Goal: Task Accomplishment & Management: Manage account settings

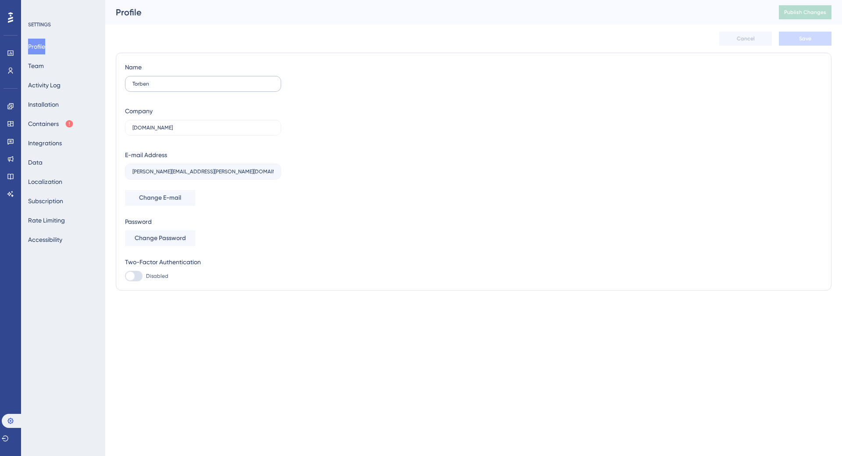
click at [168, 78] on label "Torben" at bounding box center [203, 84] width 156 height 16
click at [168, 81] on input "Torben" at bounding box center [202, 84] width 141 height 6
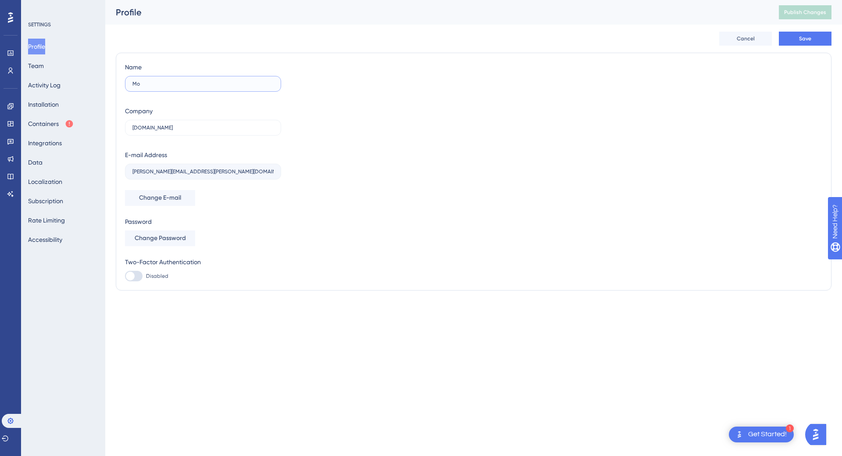
type input "M"
type input "Nicklas"
click at [796, 43] on button "Save" at bounding box center [805, 39] width 53 height 14
click at [44, 71] on button "Team" at bounding box center [36, 66] width 16 height 16
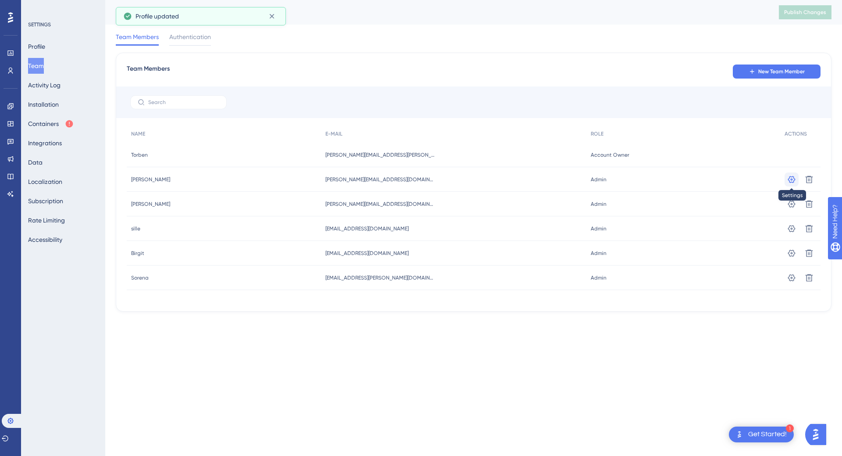
click at [794, 179] on icon at bounding box center [791, 179] width 9 height 9
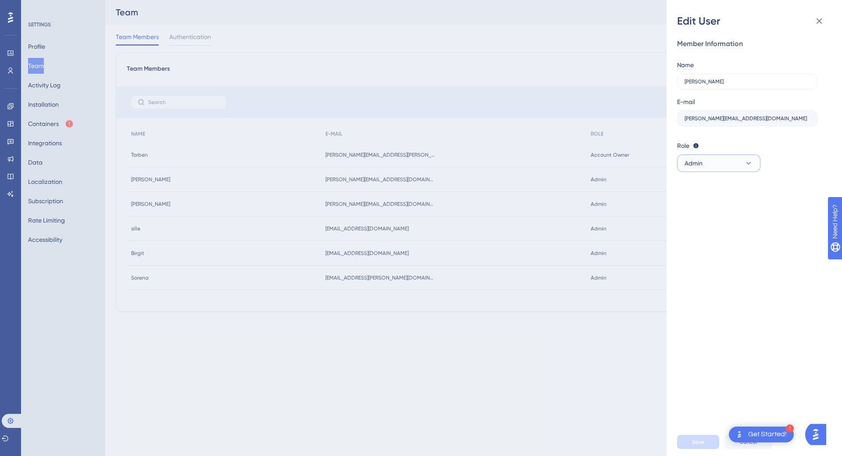
click at [705, 161] on button "Admin" at bounding box center [718, 163] width 83 height 18
click at [734, 164] on button "Admin" at bounding box center [718, 163] width 83 height 18
click at [822, 20] on icon at bounding box center [819, 21] width 11 height 11
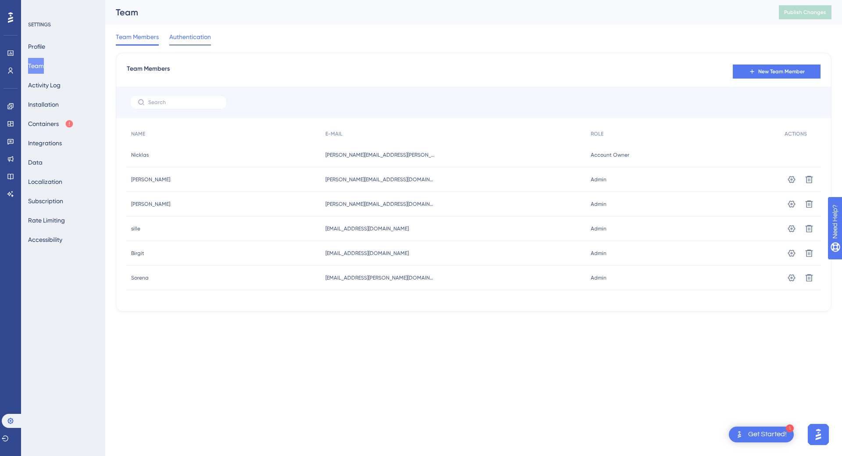
click at [206, 40] on span "Authentication" at bounding box center [190, 37] width 42 height 11
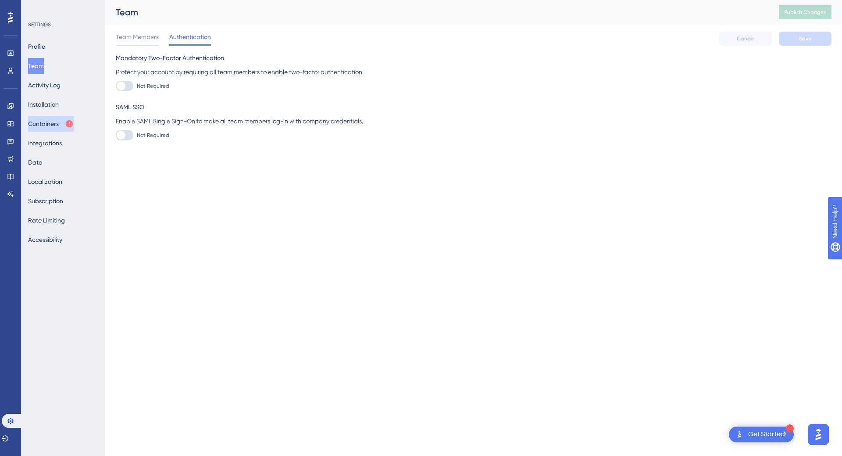
click at [66, 125] on button "Containers" at bounding box center [51, 124] width 46 height 16
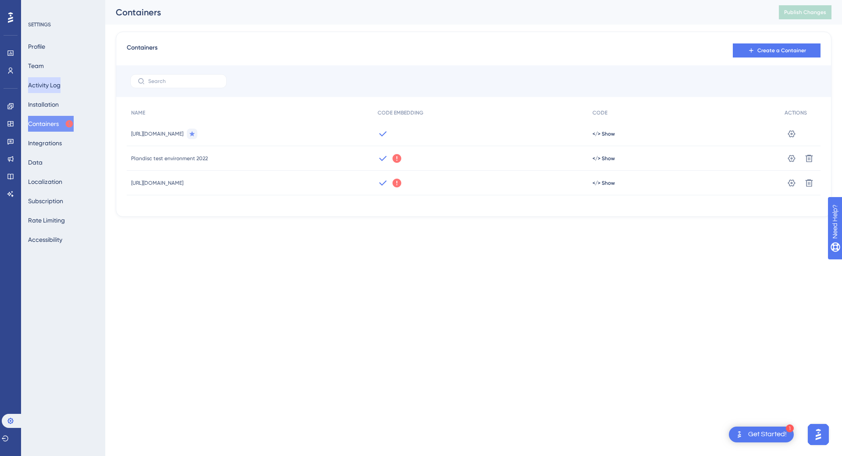
click at [60, 80] on button "Activity Log" at bounding box center [44, 85] width 32 height 16
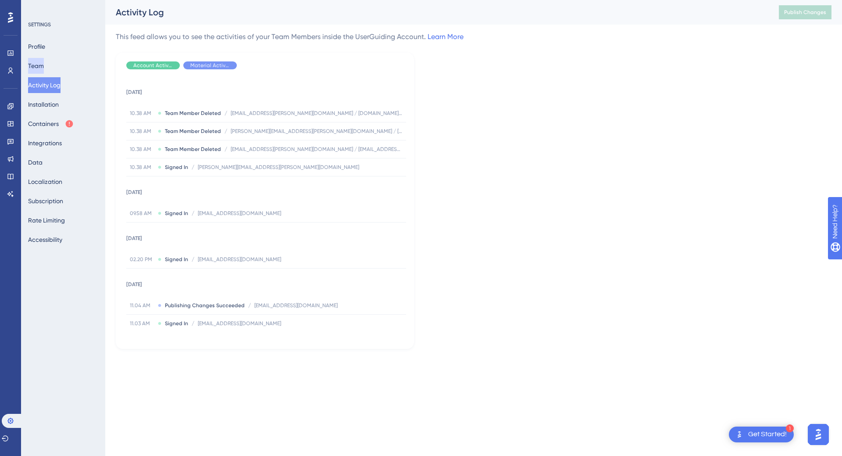
click at [44, 66] on button "Team" at bounding box center [36, 66] width 16 height 16
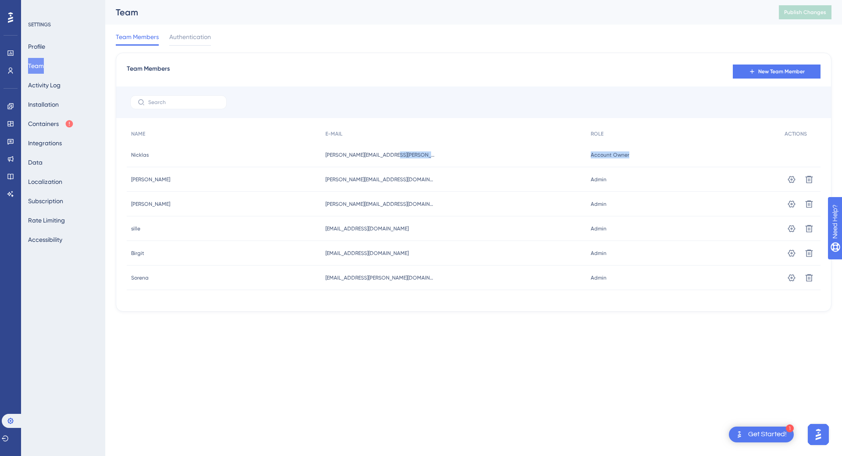
drag, startPoint x: 653, startPoint y: 153, endPoint x: 523, endPoint y: 154, distance: 130.7
click at [0, 0] on div "Nicklas Nicklas nicklas.nielsen@visma.com nicklas.nielsen@visma.com Account Own…" at bounding box center [0, 0] width 0 height 0
click at [626, 156] on div "Account Owner Account Owner" at bounding box center [684, 155] width 194 height 25
click at [750, 73] on icon at bounding box center [752, 71] width 7 height 7
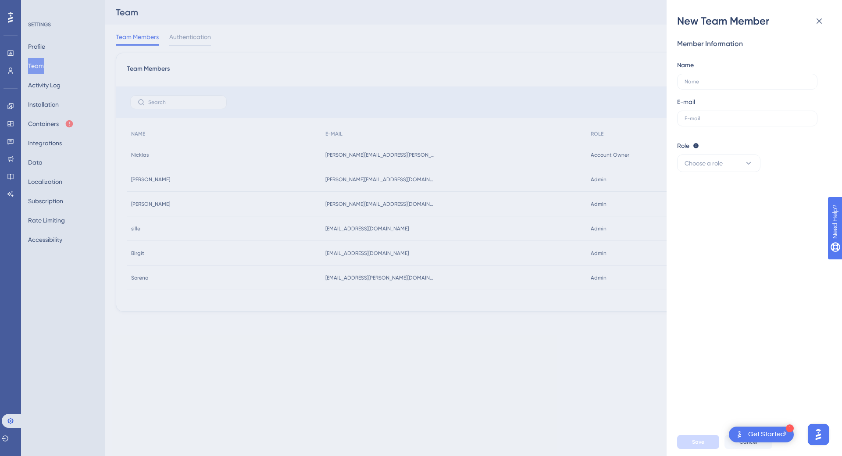
click at [728, 152] on div "Role Editor: Create & edit materials Publisher: Editor + Publish changes Admin:…" at bounding box center [750, 156] width 147 height 32
click at [724, 165] on button "Choose a role" at bounding box center [718, 163] width 83 height 18
drag, startPoint x: 776, startPoint y: 175, endPoint x: 785, endPoint y: 136, distance: 39.3
click at [778, 173] on div "Member Information Name E-mail Role Editor: Create & edit materials Publisher: …" at bounding box center [757, 228] width 161 height 400
click at [817, 25] on icon at bounding box center [819, 21] width 11 height 11
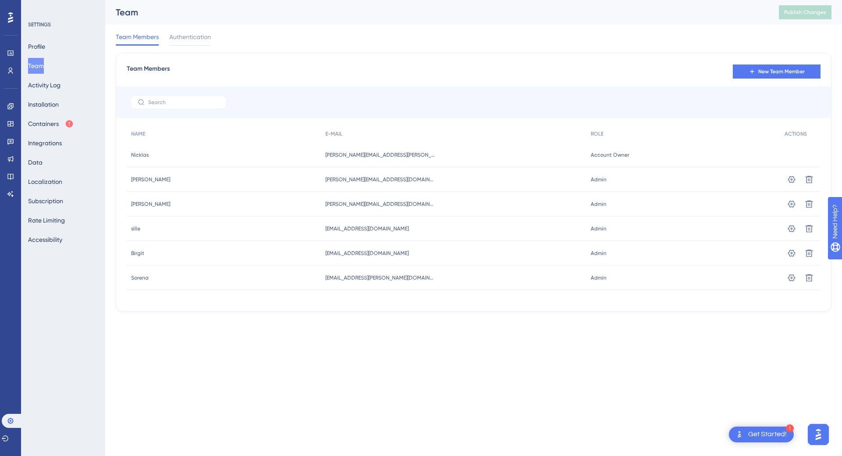
click at [598, 156] on span "Account Owner" at bounding box center [610, 154] width 39 height 7
click at [56, 203] on button "Subscription" at bounding box center [45, 201] width 35 height 16
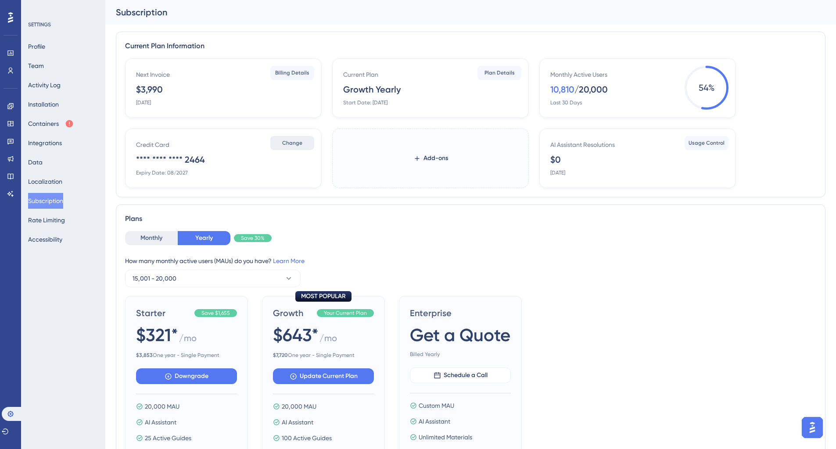
click at [295, 143] on span "Change" at bounding box center [292, 143] width 20 height 7
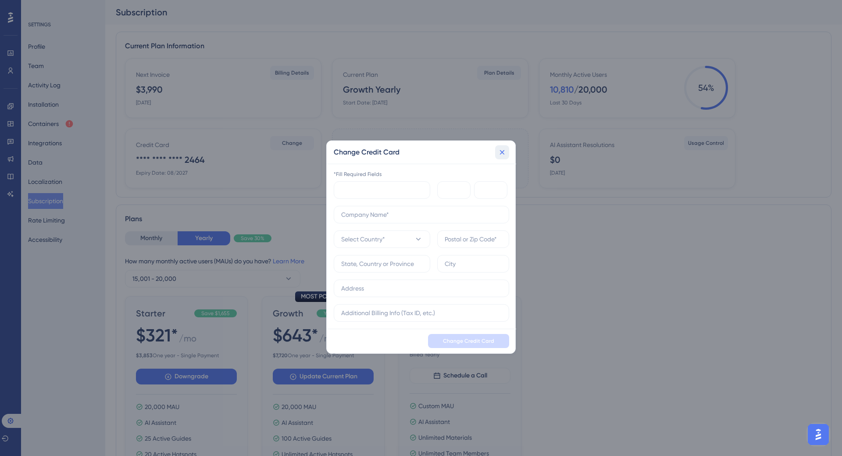
drag, startPoint x: 502, startPoint y: 153, endPoint x: 512, endPoint y: 161, distance: 12.8
click at [502, 153] on icon at bounding box center [502, 152] width 5 height 5
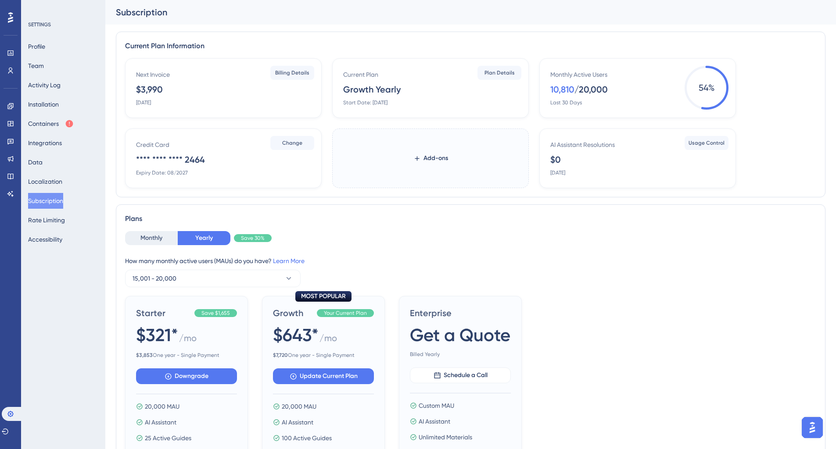
click at [624, 255] on div "Monthly Yearly Save 30% How many monthly active users (MAUs) do you have? Learn…" at bounding box center [470, 259] width 691 height 56
click at [44, 73] on button "Team" at bounding box center [36, 66] width 16 height 16
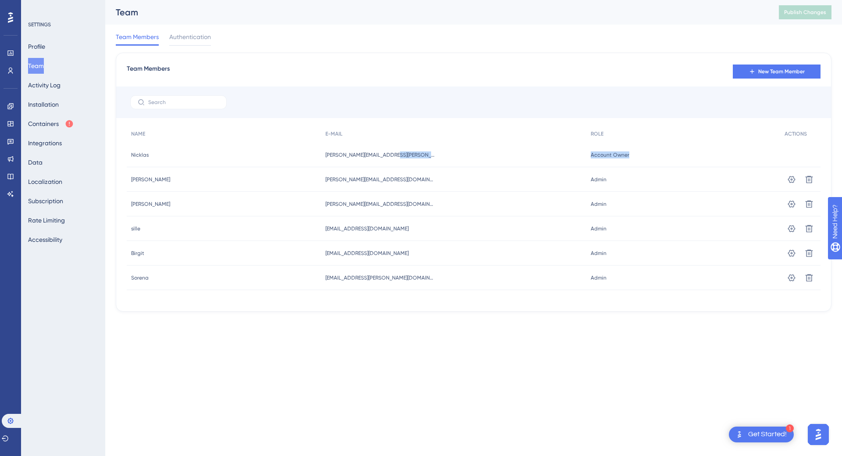
drag, startPoint x: 616, startPoint y: 153, endPoint x: 541, endPoint y: 159, distance: 74.8
click at [0, 0] on div "Nicklas Nicklas nicklas.nielsen@visma.com nicklas.nielsen@visma.com Account Own…" at bounding box center [0, 0] width 0 height 0
click at [551, 165] on div "nicklas.nielsen@visma.com nicklas.nielsen@visma.com" at bounding box center [453, 155] width 265 height 25
drag, startPoint x: 334, startPoint y: 208, endPoint x: 264, endPoint y: 208, distance: 70.2
click at [0, 0] on div "Ida Ida ida@plandisc.com ida@plandisc.com Admin Admin Settings Delete" at bounding box center [0, 0] width 0 height 0
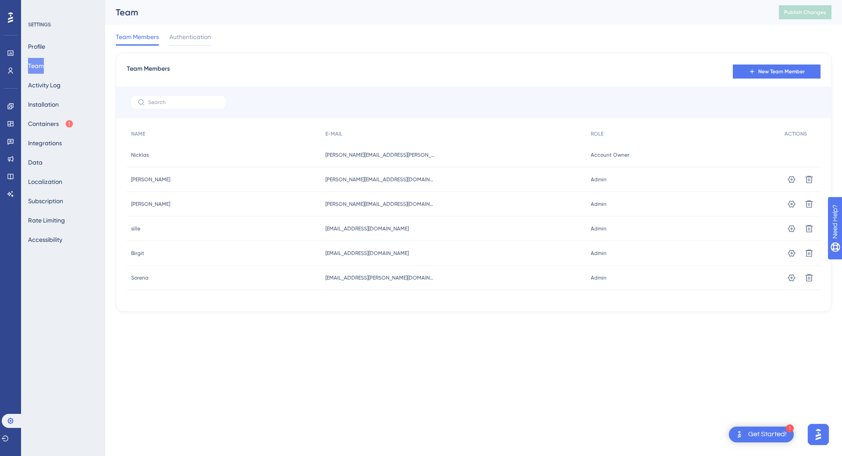
click at [347, 229] on span "[EMAIL_ADDRESS][DOMAIN_NAME]" at bounding box center [367, 228] width 83 height 7
drag, startPoint x: 402, startPoint y: 240, endPoint x: 292, endPoint y: 237, distance: 110.2
click at [0, 0] on div "sille sille sille@plandisc.com sille@plandisc.com Admin Admin Settings Delete" at bounding box center [0, 0] width 0 height 0
click at [358, 251] on span "[EMAIL_ADDRESS][DOMAIN_NAME]" at bounding box center [367, 253] width 83 height 7
click at [792, 279] on icon at bounding box center [791, 277] width 9 height 9
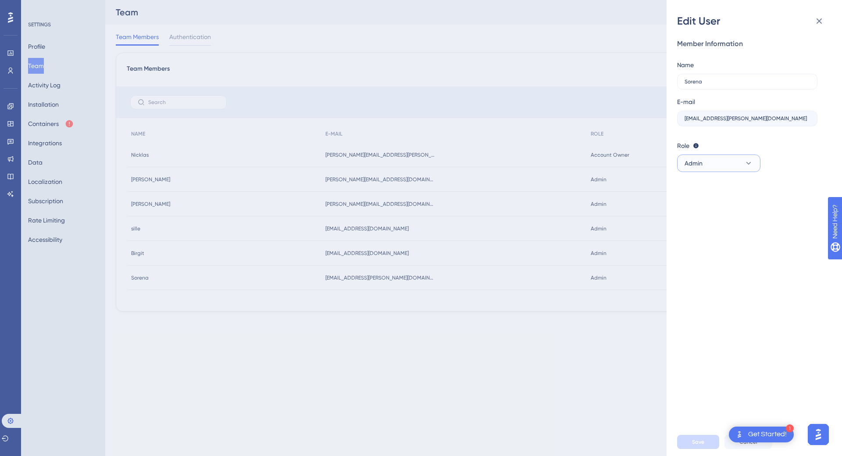
click at [718, 165] on button "Admin" at bounding box center [718, 163] width 83 height 18
click at [643, 144] on div "Edit User Member Information Name Sorena E-mail sorena.houshmand@visma.com Role…" at bounding box center [421, 228] width 842 height 456
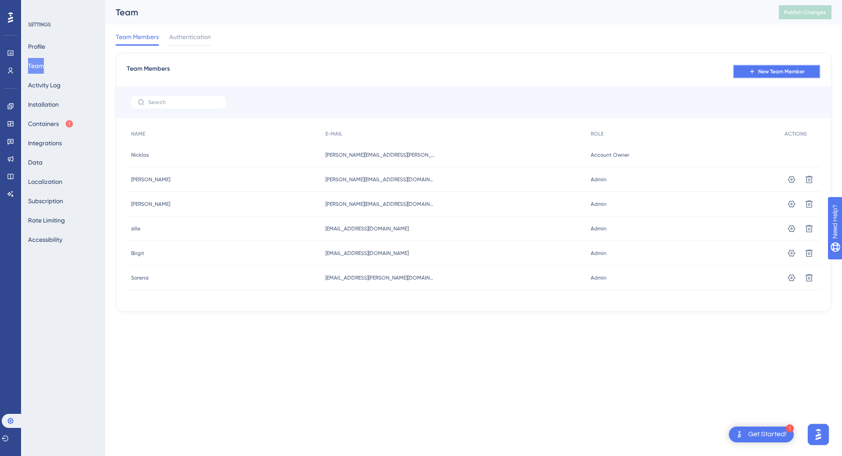
click at [784, 68] on span "New Team Member" at bounding box center [782, 71] width 47 height 7
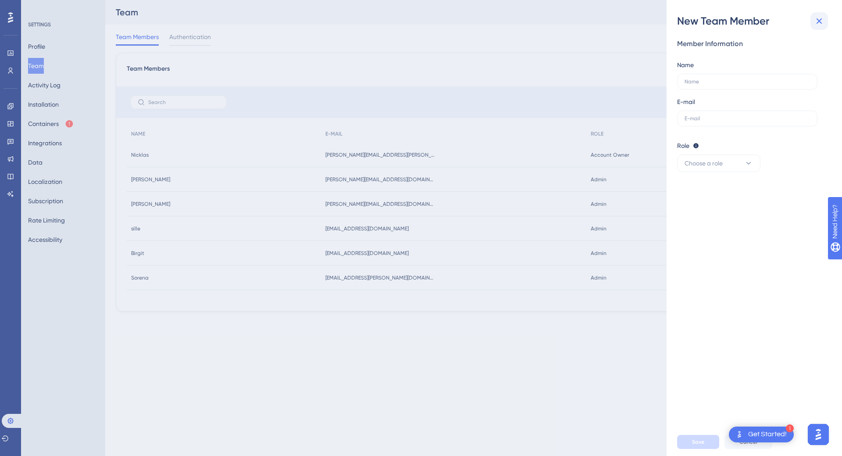
click at [817, 18] on icon at bounding box center [819, 21] width 11 height 11
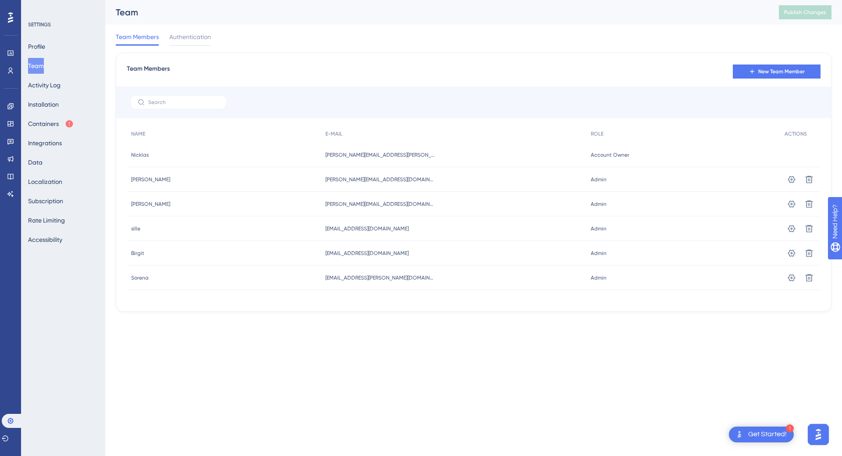
click at [626, 0] on html "1 Get Started! Performance Users Engagement Widgets Feedback Product Updates Kn…" at bounding box center [421, 0] width 842 height 0
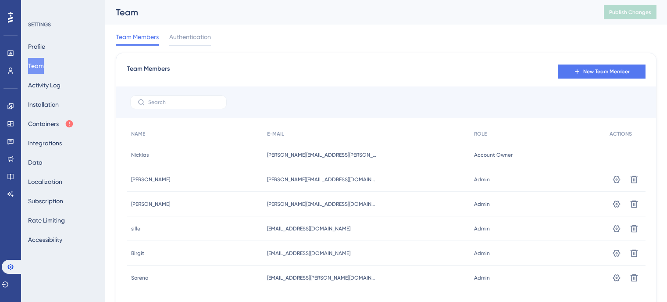
click at [45, 47] on button "Profile" at bounding box center [36, 47] width 17 height 16
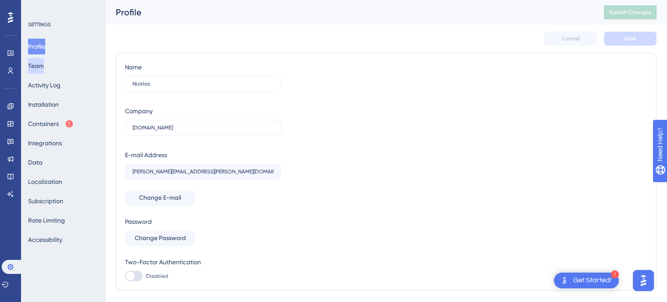
click at [44, 64] on button "Team" at bounding box center [36, 66] width 16 height 16
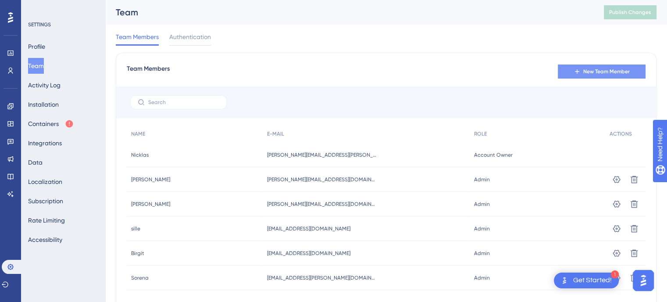
click at [604, 70] on span "New Team Member" at bounding box center [606, 71] width 47 height 7
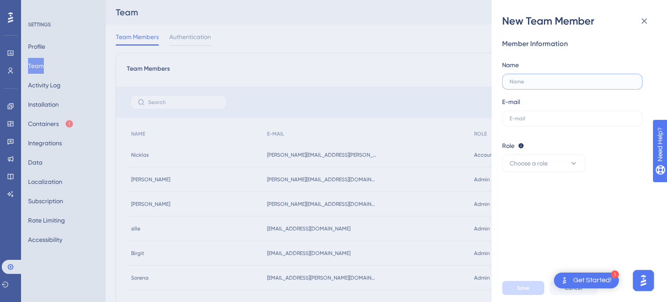
click at [550, 83] on input "text" at bounding box center [572, 82] width 125 height 6
click at [541, 77] on label at bounding box center [572, 82] width 140 height 16
click at [541, 79] on input "text" at bounding box center [572, 82] width 125 height 6
type input "Nicklas"
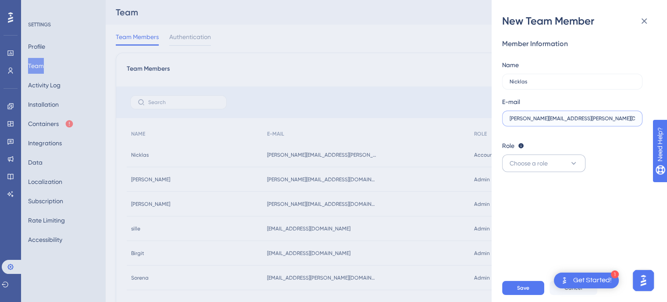
type input "[PERSON_NAME][EMAIL_ADDRESS][PERSON_NAME][DOMAIN_NAME]"
click at [556, 166] on button "Choose a role" at bounding box center [543, 163] width 83 height 18
click at [534, 192] on div "Admin Admin" at bounding box center [544, 190] width 58 height 18
click at [530, 293] on button "Save" at bounding box center [523, 288] width 42 height 14
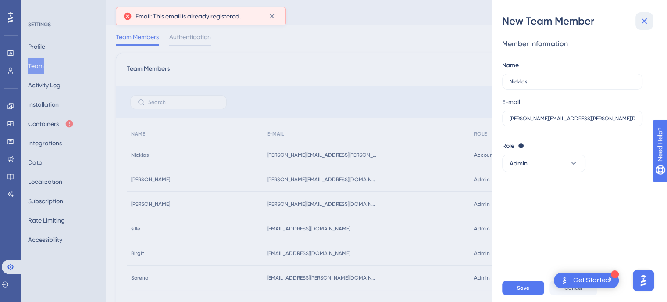
click at [644, 21] on icon at bounding box center [645, 21] width 6 height 6
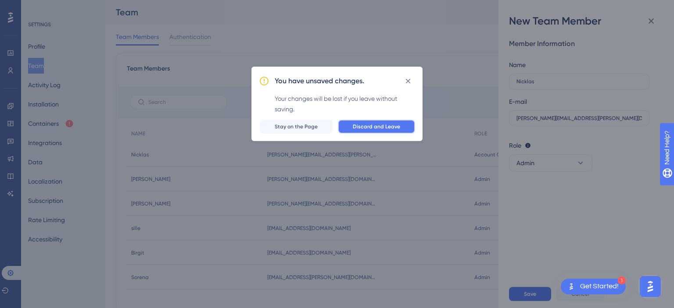
click at [363, 129] on span "Discard and Leave" at bounding box center [376, 126] width 47 height 7
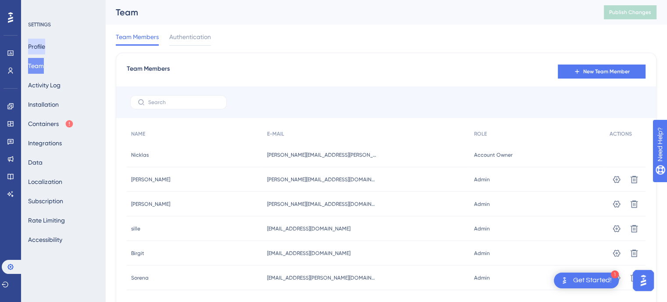
click at [45, 47] on button "Profile" at bounding box center [36, 47] width 17 height 16
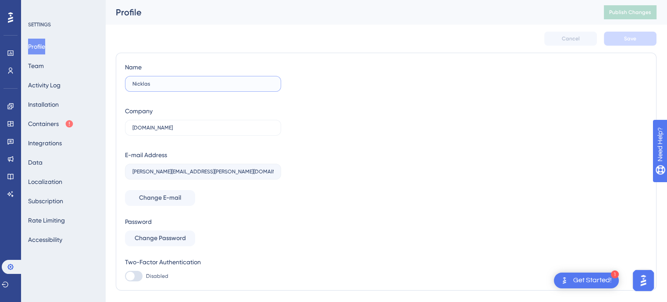
click at [179, 85] on input "Nicklas" at bounding box center [202, 84] width 141 height 6
type input "Sille"
click at [173, 200] on span "Change E-mail" at bounding box center [160, 198] width 42 height 11
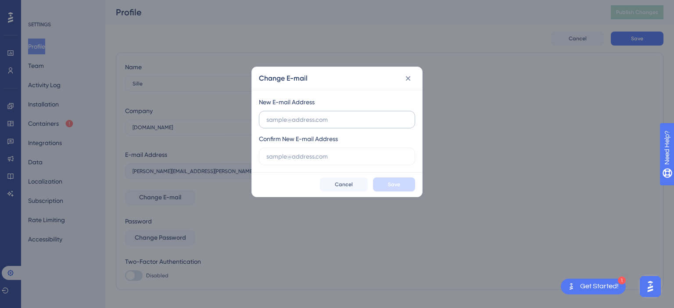
click at [304, 115] on input "text" at bounding box center [336, 120] width 141 height 10
type input "[EMAIL_ADDRESS][PERSON_NAME][DOMAIN_NAME]"
click at [300, 165] on div "New E-mail Address [EMAIL_ADDRESS][PERSON_NAME][DOMAIN_NAME] Confirm New E-mail…" at bounding box center [337, 131] width 170 height 82
drag, startPoint x: 306, startPoint y: 160, endPoint x: 296, endPoint y: 165, distance: 11.2
click at [307, 160] on input "text" at bounding box center [336, 157] width 141 height 10
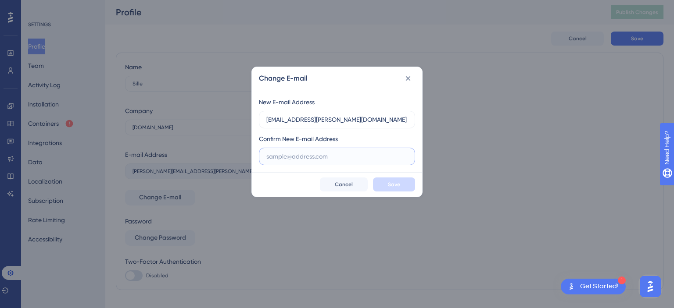
paste input "[EMAIL_ADDRESS][PERSON_NAME][DOMAIN_NAME]"
type input "[EMAIL_ADDRESS][PERSON_NAME][DOMAIN_NAME]"
click at [393, 184] on span "Save" at bounding box center [394, 184] width 12 height 7
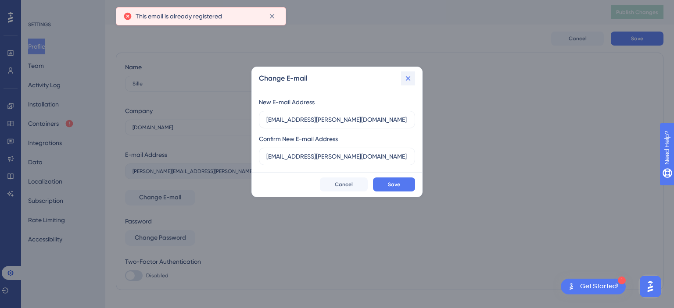
click at [408, 77] on icon at bounding box center [408, 78] width 9 height 9
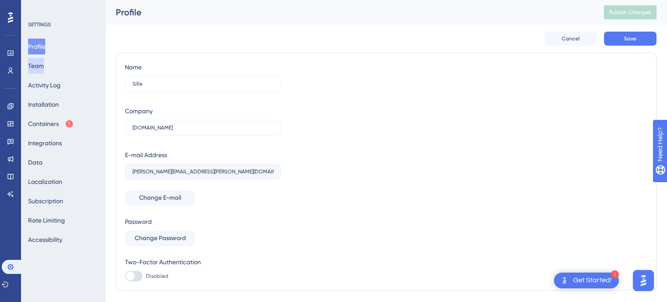
click at [44, 69] on button "Team" at bounding box center [36, 66] width 16 height 16
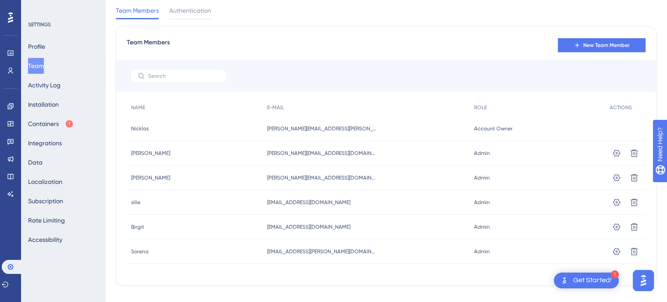
scroll to position [37, 0]
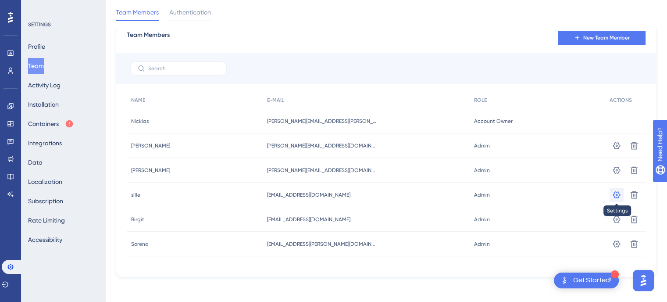
click at [612, 193] on icon at bounding box center [616, 194] width 9 height 9
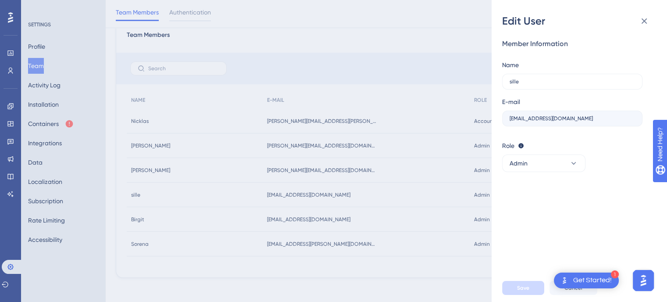
click at [535, 124] on label "[EMAIL_ADDRESS][DOMAIN_NAME]" at bounding box center [572, 119] width 140 height 16
click at [530, 82] on input "sille" at bounding box center [572, 82] width 125 height 6
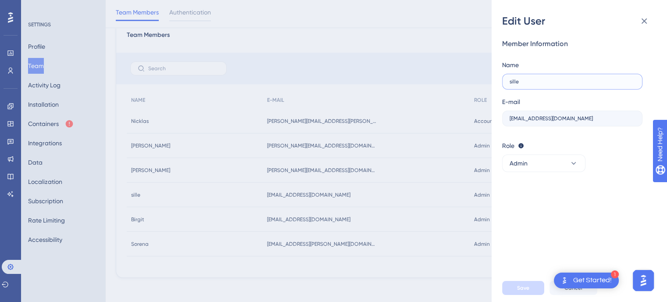
drag, startPoint x: 513, startPoint y: 83, endPoint x: 486, endPoint y: 84, distance: 26.8
click at [486, 84] on div "Edit User Member Information Name [PERSON_NAME] E-mail [EMAIL_ADDRESS][DOMAIN_N…" at bounding box center [333, 151] width 667 height 302
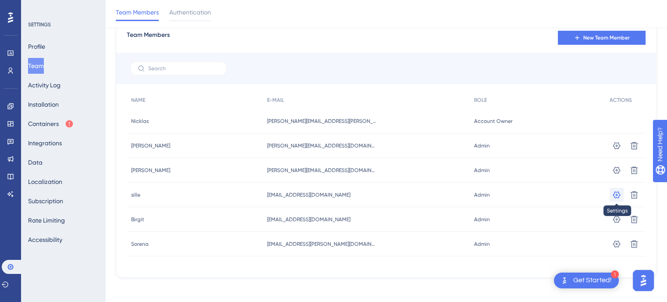
click at [615, 193] on icon at bounding box center [616, 194] width 9 height 9
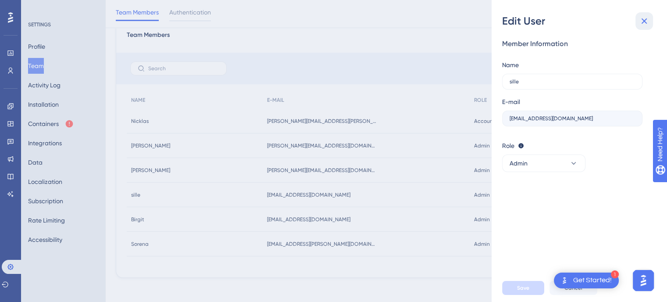
drag, startPoint x: 646, startPoint y: 20, endPoint x: 641, endPoint y: 26, distance: 8.4
click at [647, 19] on icon at bounding box center [644, 21] width 11 height 11
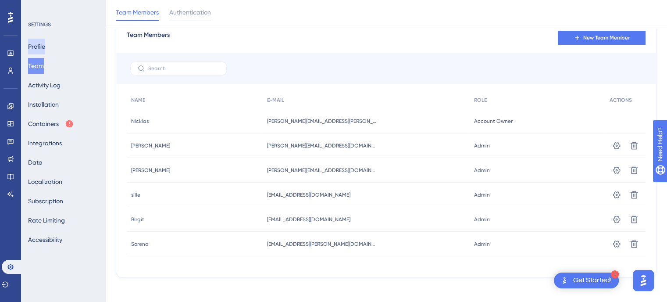
click at [45, 47] on button "Profile" at bounding box center [36, 47] width 17 height 16
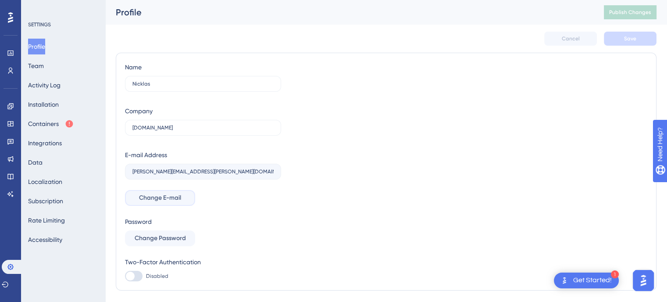
click at [161, 200] on span "Change E-mail" at bounding box center [160, 198] width 42 height 11
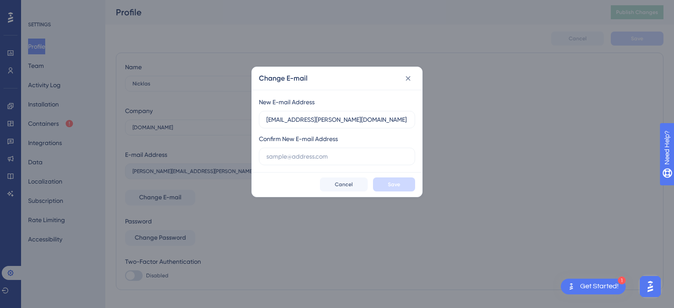
type input "[EMAIL_ADDRESS][PERSON_NAME][DOMAIN_NAME]"
click at [315, 155] on input "text" at bounding box center [336, 157] width 141 height 10
paste input "[EMAIL_ADDRESS][PERSON_NAME][DOMAIN_NAME]"
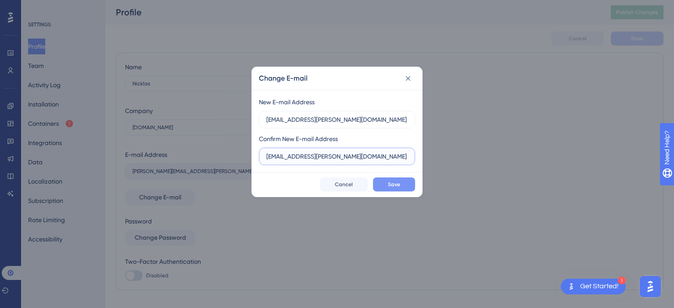
type input "[EMAIL_ADDRESS][PERSON_NAME][DOMAIN_NAME]"
click at [399, 187] on span "Save" at bounding box center [394, 184] width 12 height 7
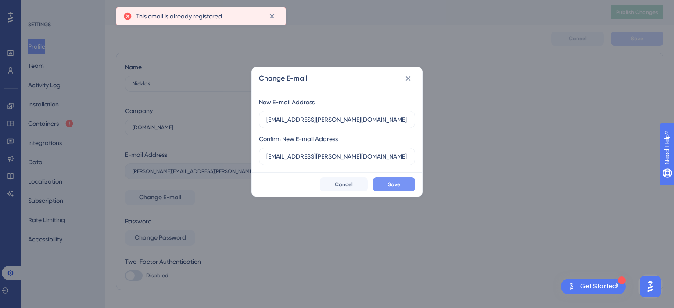
click at [398, 185] on span "Save" at bounding box center [394, 184] width 12 height 7
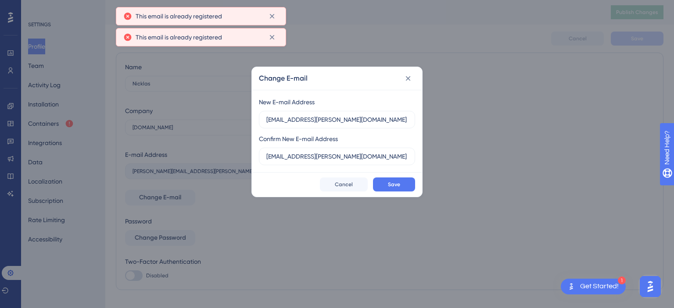
click at [408, 80] on icon at bounding box center [408, 78] width 9 height 9
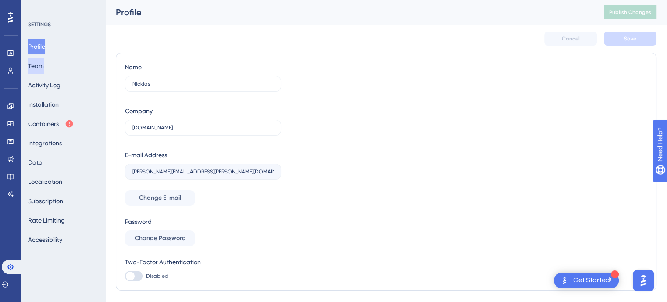
click at [41, 62] on button "Team" at bounding box center [36, 66] width 16 height 16
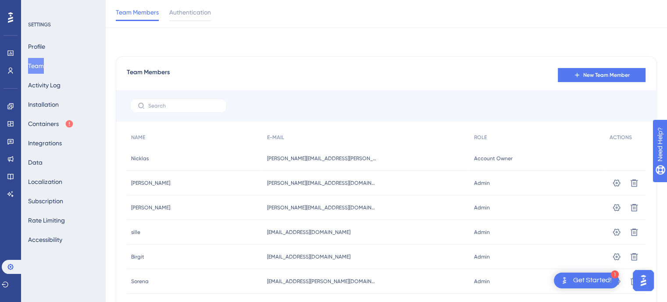
scroll to position [37, 0]
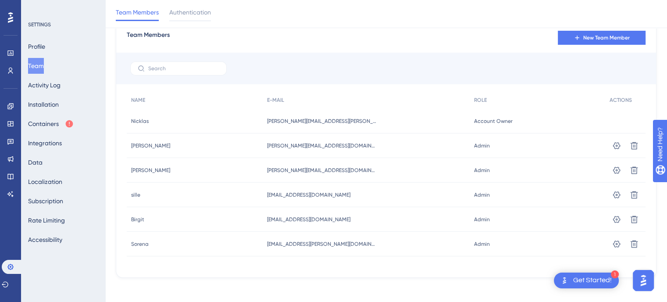
click at [417, 27] on div "Team Members Authentication" at bounding box center [386, 14] width 562 height 28
click at [12, 128] on link at bounding box center [10, 124] width 7 height 14
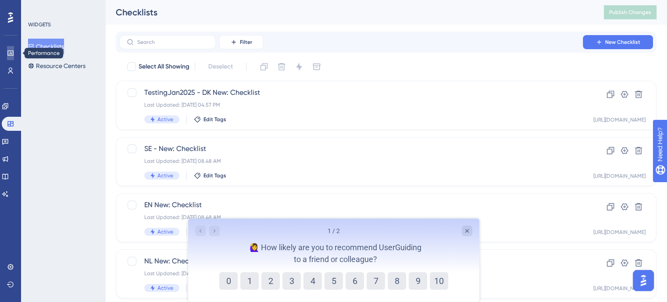
click at [13, 56] on icon at bounding box center [10, 53] width 7 height 7
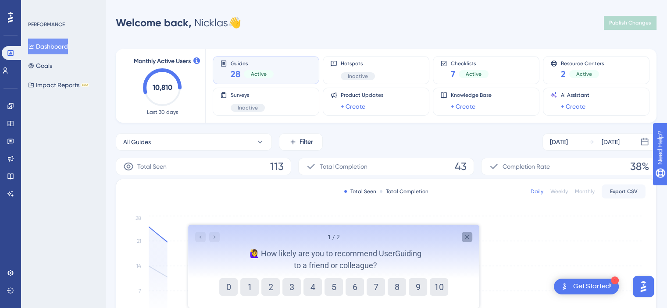
click at [468, 236] on icon "Close survey" at bounding box center [466, 237] width 7 height 7
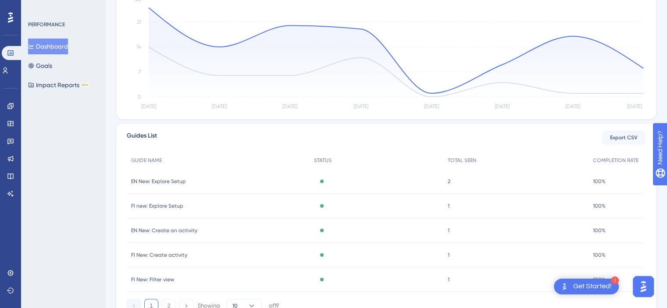
scroll to position [129, 0]
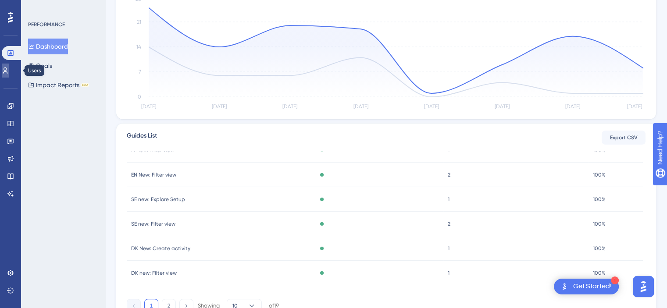
click at [9, 68] on icon at bounding box center [5, 70] width 7 height 7
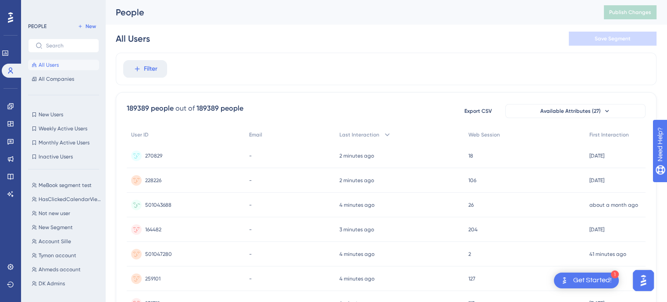
scroll to position [44, 0]
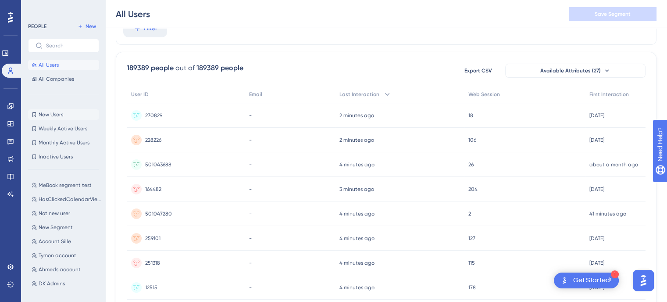
click at [61, 113] on span "New Users" at bounding box center [51, 114] width 25 height 7
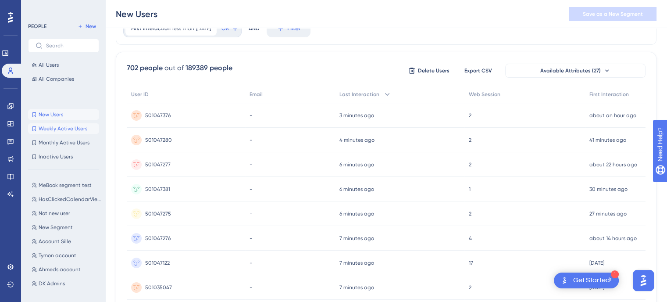
click at [61, 131] on span "Weekly Active Users" at bounding box center [63, 128] width 49 height 7
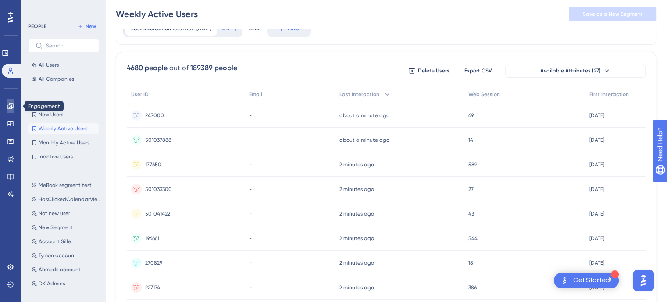
click at [12, 108] on icon at bounding box center [10, 106] width 7 height 7
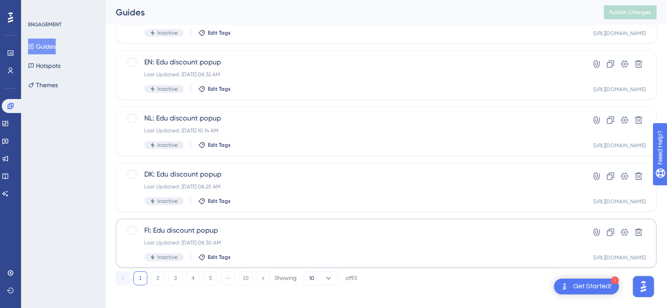
scroll to position [372, 0]
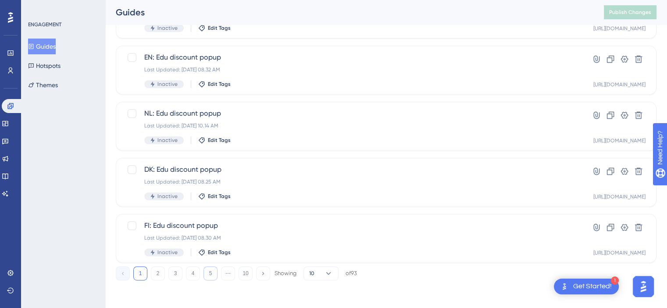
click at [208, 273] on button "5" at bounding box center [211, 274] width 14 height 14
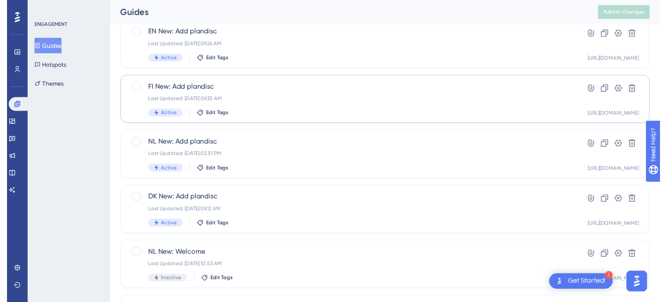
scroll to position [0, 0]
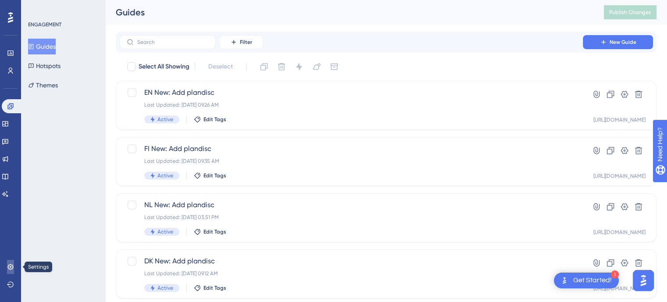
click at [11, 268] on icon at bounding box center [10, 267] width 6 height 6
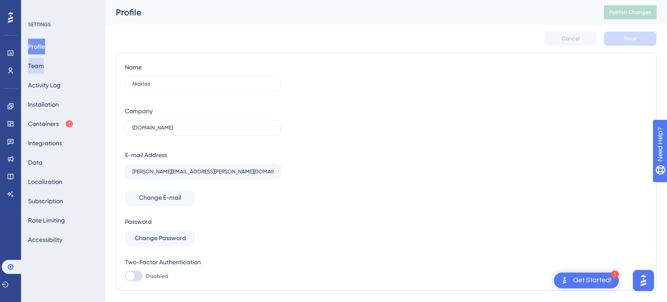
click at [44, 64] on button "Team" at bounding box center [36, 66] width 16 height 16
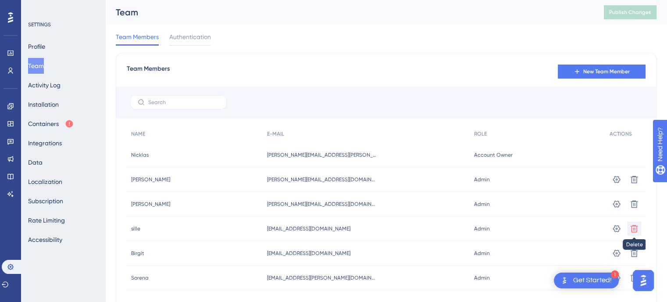
click at [634, 229] on icon at bounding box center [634, 228] width 9 height 9
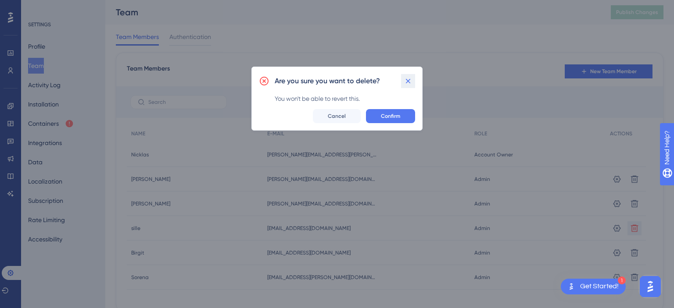
click at [407, 81] on icon at bounding box center [408, 81] width 9 height 9
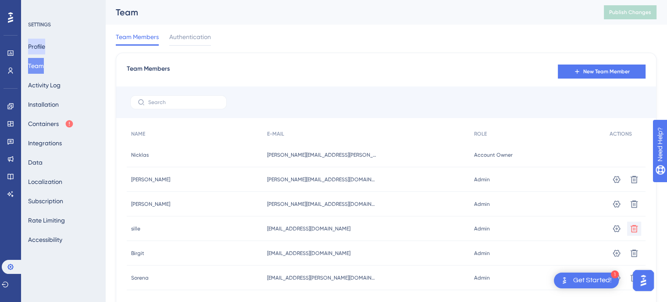
click at [45, 50] on button "Profile" at bounding box center [36, 47] width 17 height 16
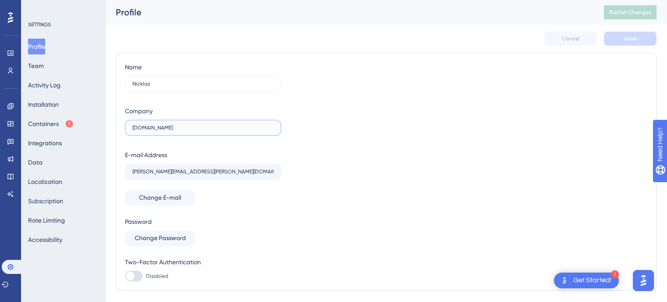
drag, startPoint x: 165, startPoint y: 124, endPoint x: 435, endPoint y: 145, distance: 270.6
click at [165, 122] on label "[DOMAIN_NAME]" at bounding box center [203, 128] width 156 height 16
click at [165, 125] on input "[DOMAIN_NAME]" at bounding box center [202, 128] width 141 height 6
click at [435, 145] on div "Name Nicklas Company [DOMAIN_NAME] E-mail Address [EMAIL_ADDRESS][PERSON_NAME][…" at bounding box center [386, 171] width 523 height 219
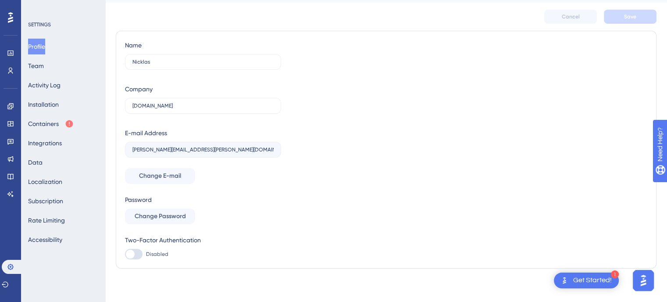
scroll to position [23, 0]
click at [164, 174] on span "Change E-mail" at bounding box center [160, 174] width 42 height 11
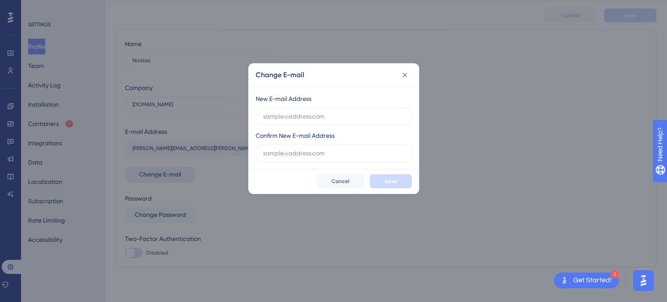
scroll to position [17, 0]
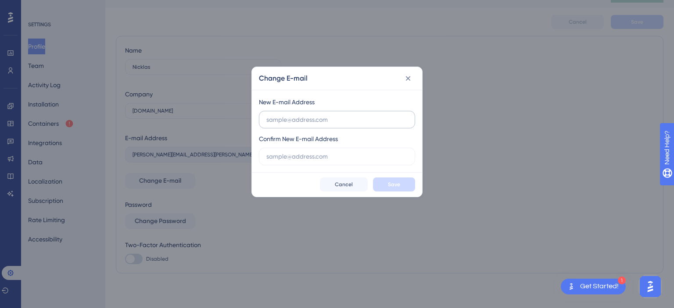
click at [330, 121] on input "text" at bounding box center [336, 120] width 141 height 10
type input "[EMAIL_ADDRESS][DOMAIN_NAME]"
click at [316, 161] on input "text" at bounding box center [336, 157] width 141 height 10
paste input "[EMAIL_ADDRESS][DOMAIN_NAME]"
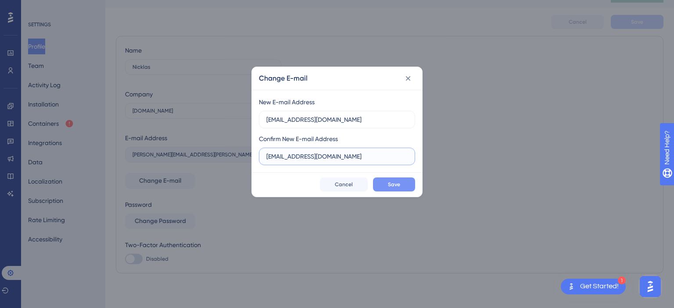
type input "[EMAIL_ADDRESS][DOMAIN_NAME]"
click at [386, 183] on button "Save" at bounding box center [394, 185] width 42 height 14
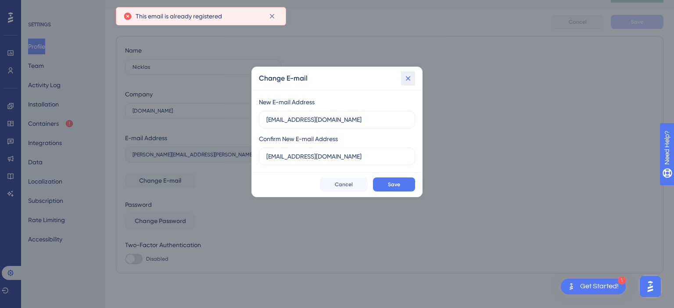
click at [411, 75] on icon at bounding box center [408, 78] width 9 height 9
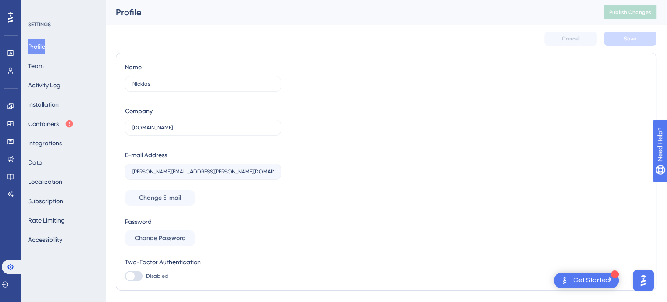
scroll to position [23, 0]
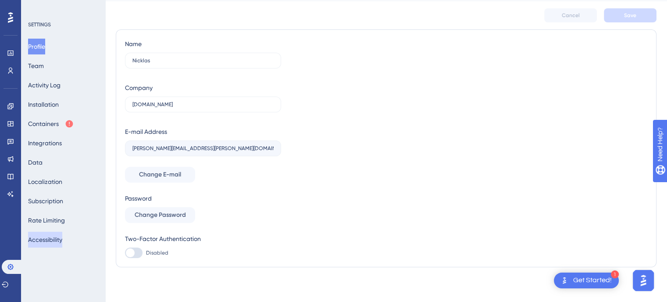
click at [51, 236] on button "Accessibility" at bounding box center [45, 240] width 34 height 16
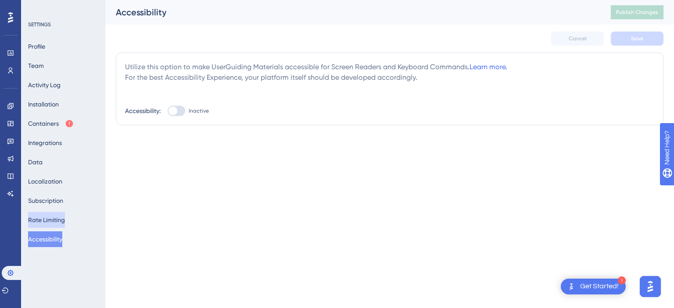
click at [58, 220] on button "Rate Limiting" at bounding box center [46, 220] width 37 height 16
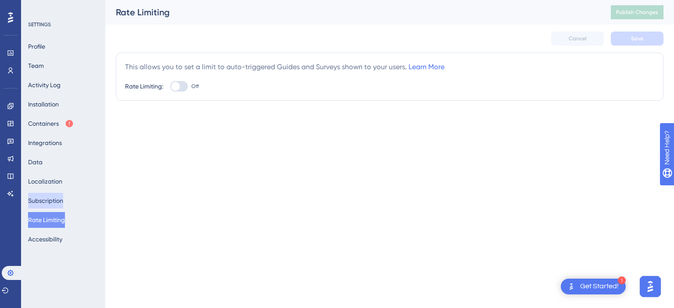
click at [63, 202] on button "Subscription" at bounding box center [45, 201] width 35 height 16
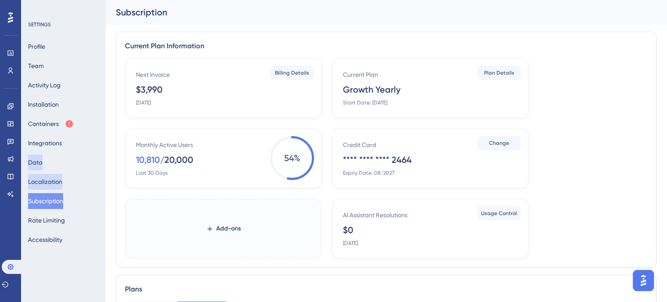
click at [49, 187] on button "Localization" at bounding box center [45, 182] width 34 height 16
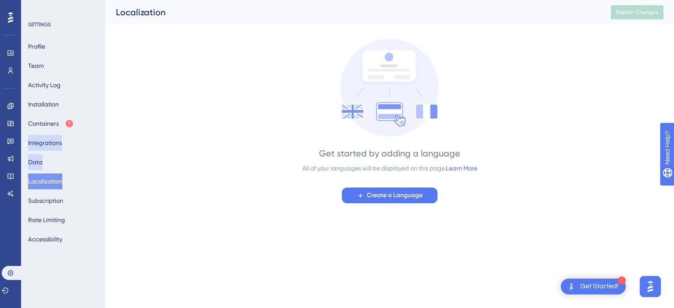
drag, startPoint x: 46, startPoint y: 163, endPoint x: 58, endPoint y: 145, distance: 21.2
click at [43, 163] on button "Data" at bounding box center [35, 162] width 14 height 16
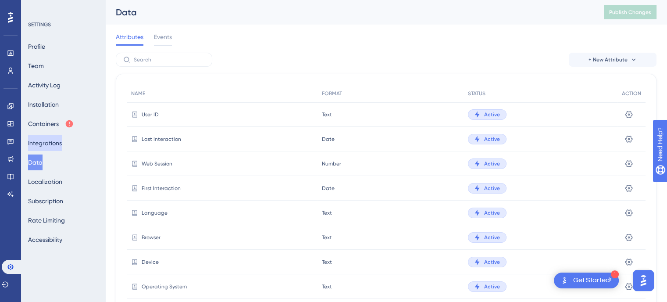
click at [58, 144] on button "Integrations" at bounding box center [45, 143] width 34 height 16
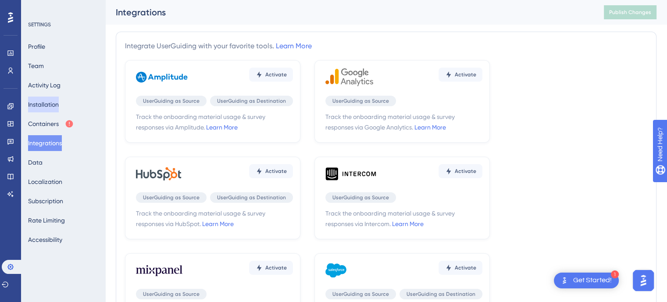
click at [54, 105] on button "Installation" at bounding box center [43, 105] width 31 height 16
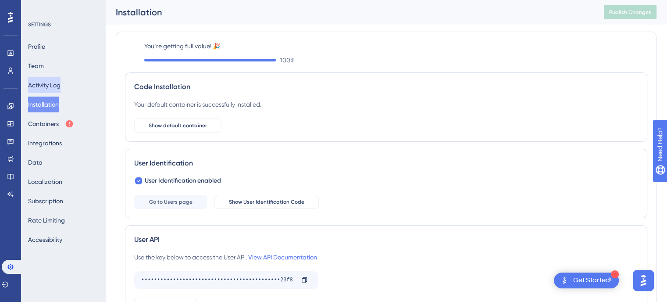
click at [56, 85] on button "Activity Log" at bounding box center [44, 85] width 32 height 16
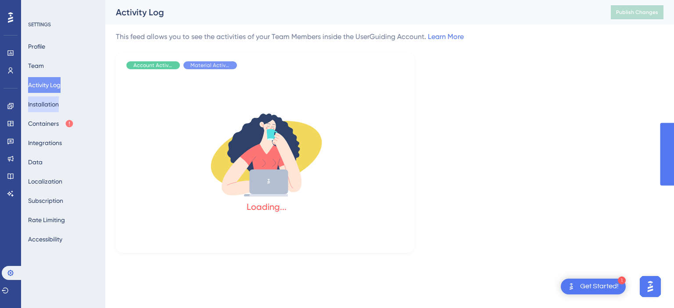
click at [55, 100] on button "Installation" at bounding box center [43, 105] width 31 height 16
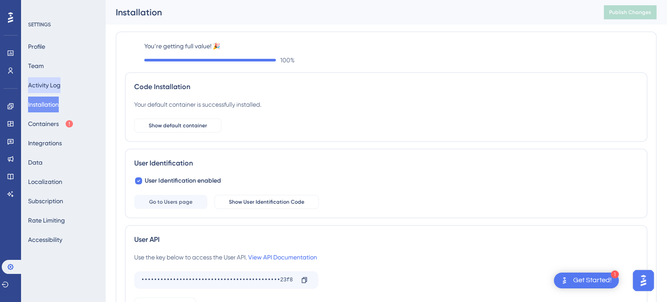
click at [57, 86] on button "Activity Log" at bounding box center [44, 85] width 32 height 16
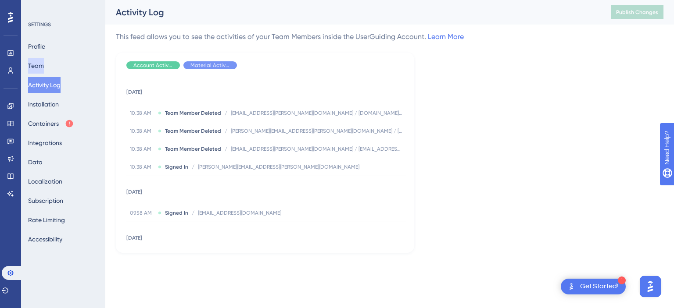
click at [43, 63] on button "Team" at bounding box center [36, 66] width 16 height 16
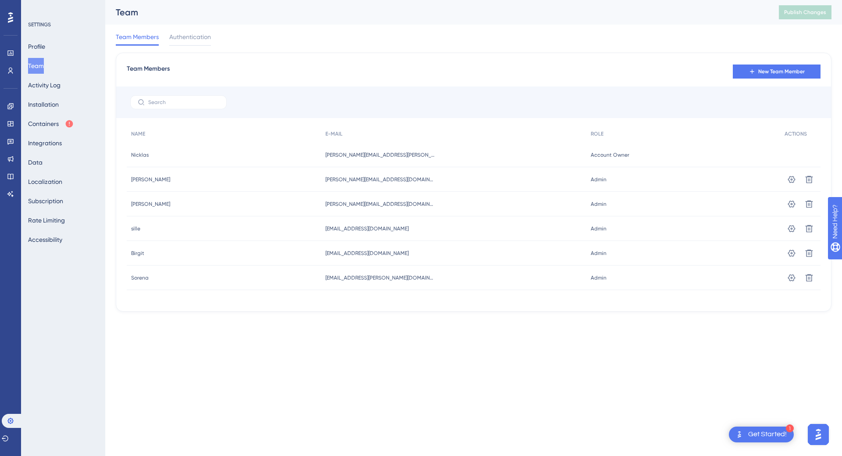
drag, startPoint x: 359, startPoint y: 361, endPoint x: 324, endPoint y: 243, distance: 124.1
click at [359, 0] on html "1 Get Started! Performance Users Engagement Widgets Feedback Product Updates Kn…" at bounding box center [421, 0] width 842 height 0
